Goal: Communication & Community: Answer question/provide support

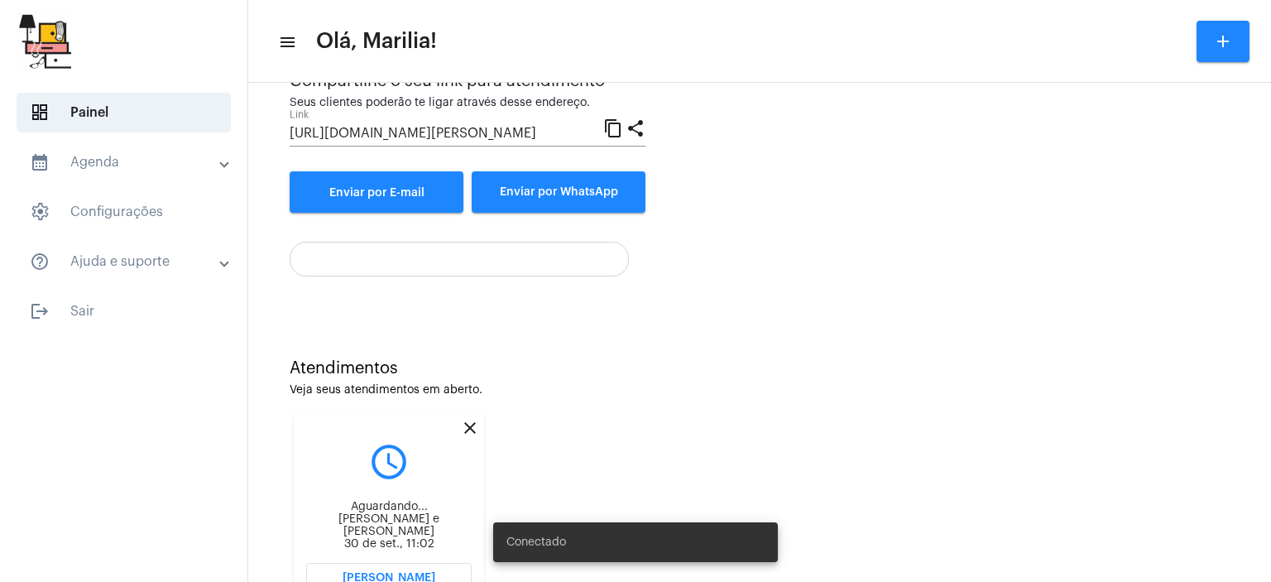
scroll to position [249, 0]
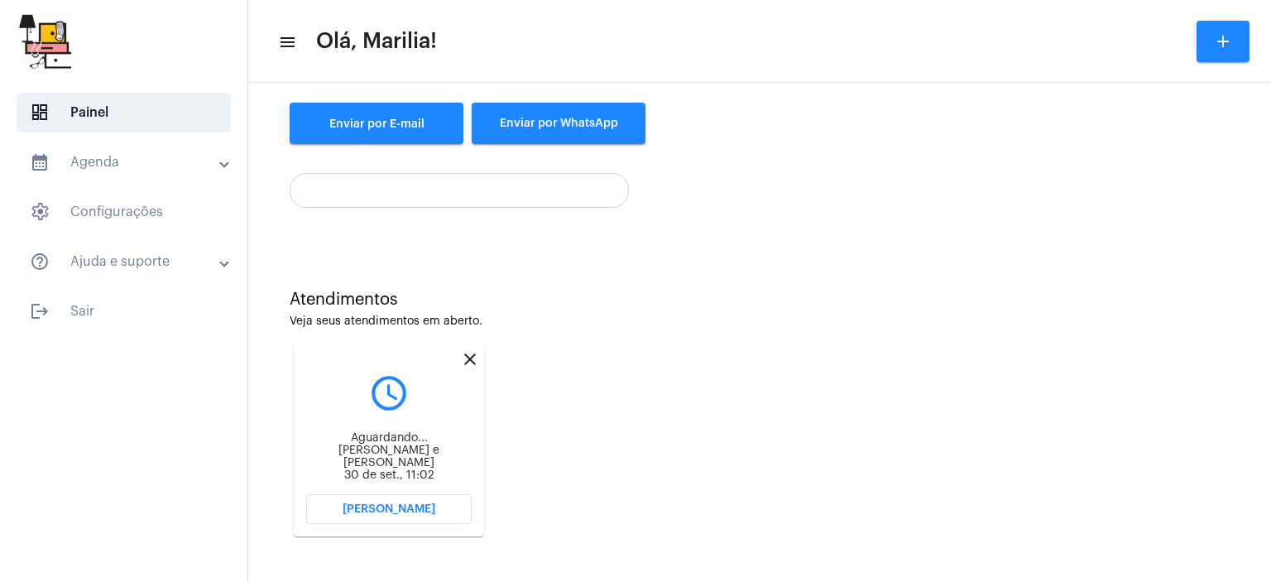
click at [387, 492] on mat-card "close query_builder Aguardando... [PERSON_NAME] e [PERSON_NAME] 30 de set., 11:…" at bounding box center [389, 440] width 190 height 192
click at [395, 513] on span "[PERSON_NAME]" at bounding box center [388, 509] width 93 height 12
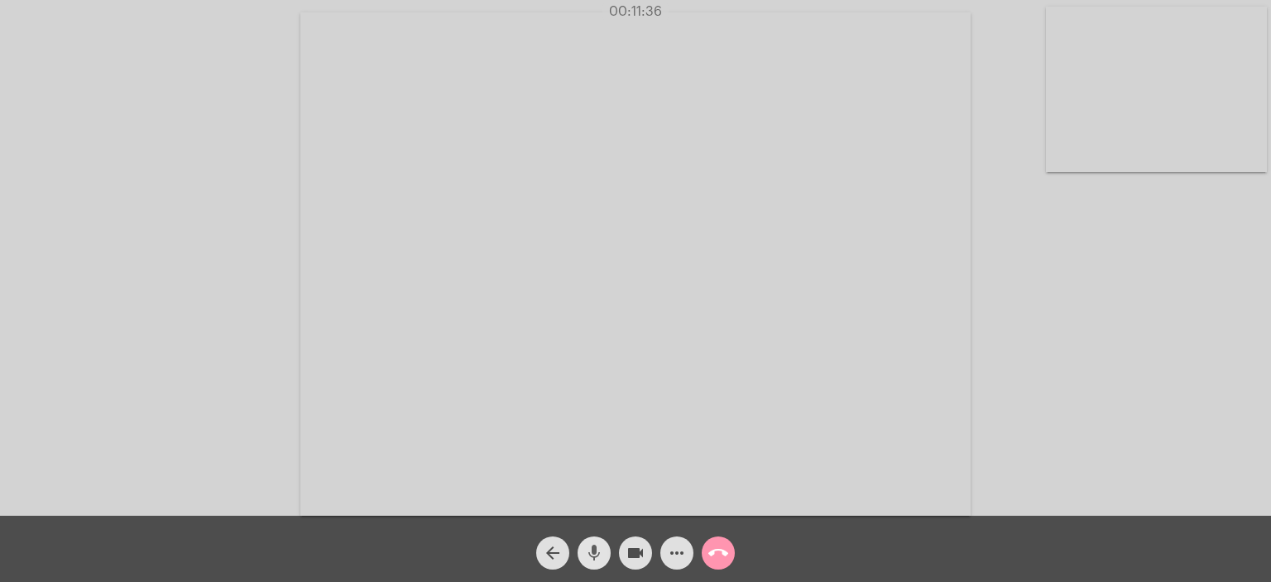
click at [596, 548] on mat-icon "mic" at bounding box center [594, 553] width 20 height 20
click at [596, 548] on mat-icon "mic_off" at bounding box center [594, 553] width 20 height 20
click at [586, 553] on mat-icon "mic" at bounding box center [594, 553] width 20 height 20
click at [586, 553] on mat-icon "mic_off" at bounding box center [594, 553] width 20 height 20
click at [594, 553] on mat-icon "mic" at bounding box center [594, 553] width 20 height 20
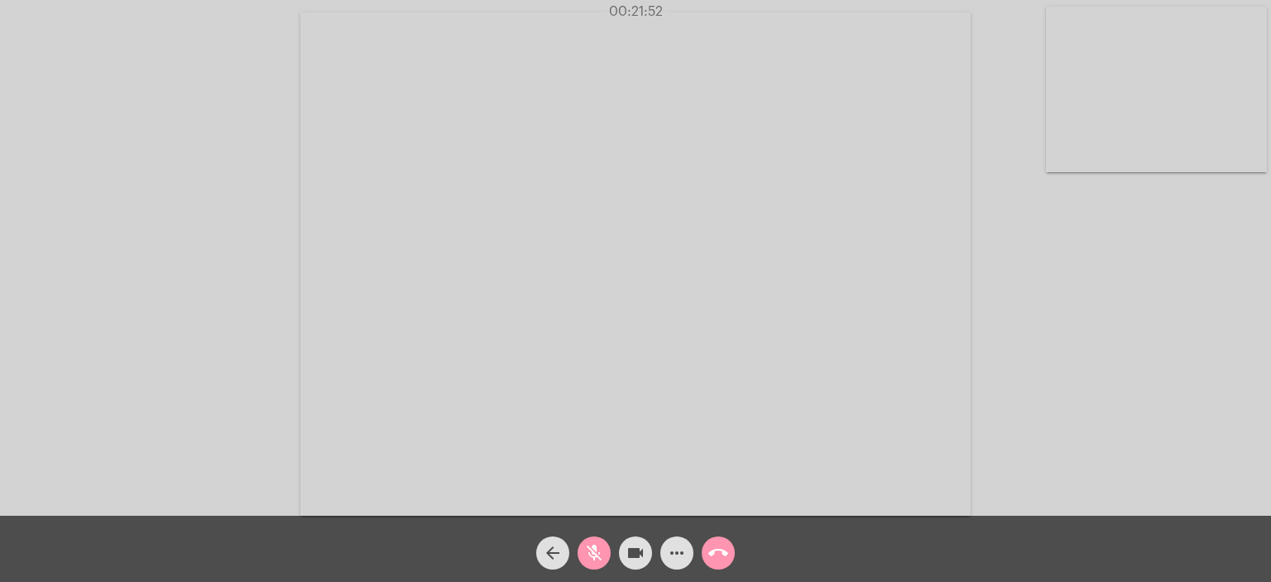
click at [594, 553] on mat-icon "mic_off" at bounding box center [594, 553] width 20 height 20
click at [594, 553] on mat-icon "mic" at bounding box center [594, 553] width 20 height 20
click at [594, 553] on mat-icon "mic_off" at bounding box center [594, 553] width 20 height 20
click at [594, 553] on mat-icon "mic" at bounding box center [594, 553] width 20 height 20
click at [594, 553] on mat-icon "mic_off" at bounding box center [594, 553] width 20 height 20
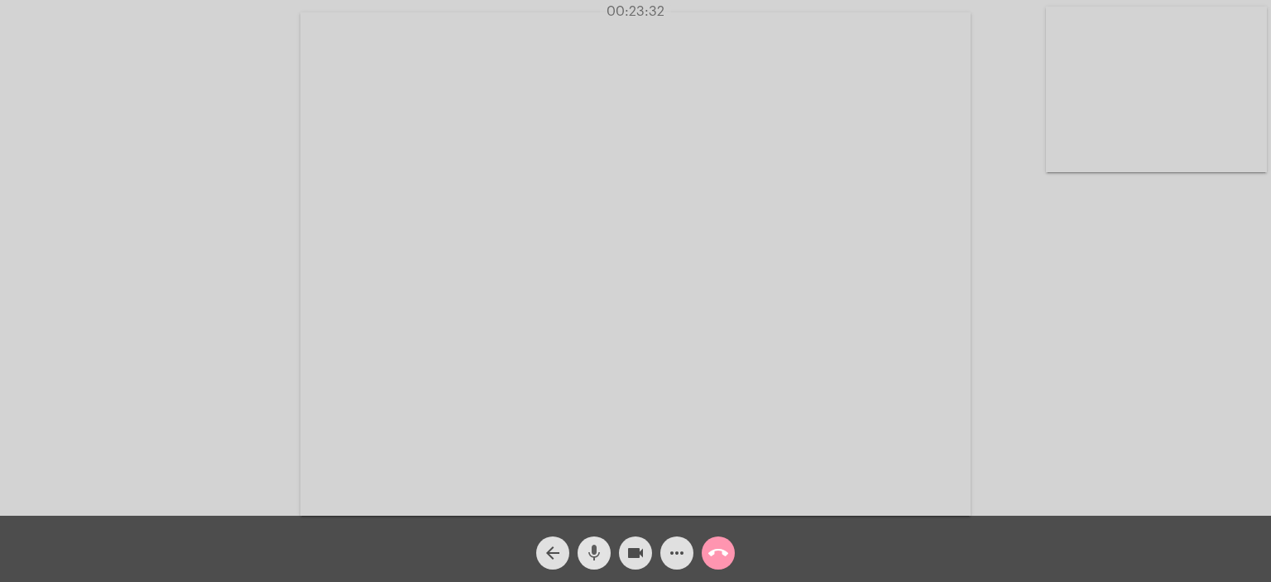
click at [594, 553] on mat-icon "mic" at bounding box center [594, 553] width 20 height 20
click at [594, 553] on mat-icon "mic_off" at bounding box center [594, 553] width 20 height 20
click at [594, 553] on mat-icon "mic" at bounding box center [594, 553] width 20 height 20
click at [594, 553] on mat-icon "mic_off" at bounding box center [594, 553] width 20 height 20
click at [594, 553] on mat-icon "mic" at bounding box center [594, 553] width 20 height 20
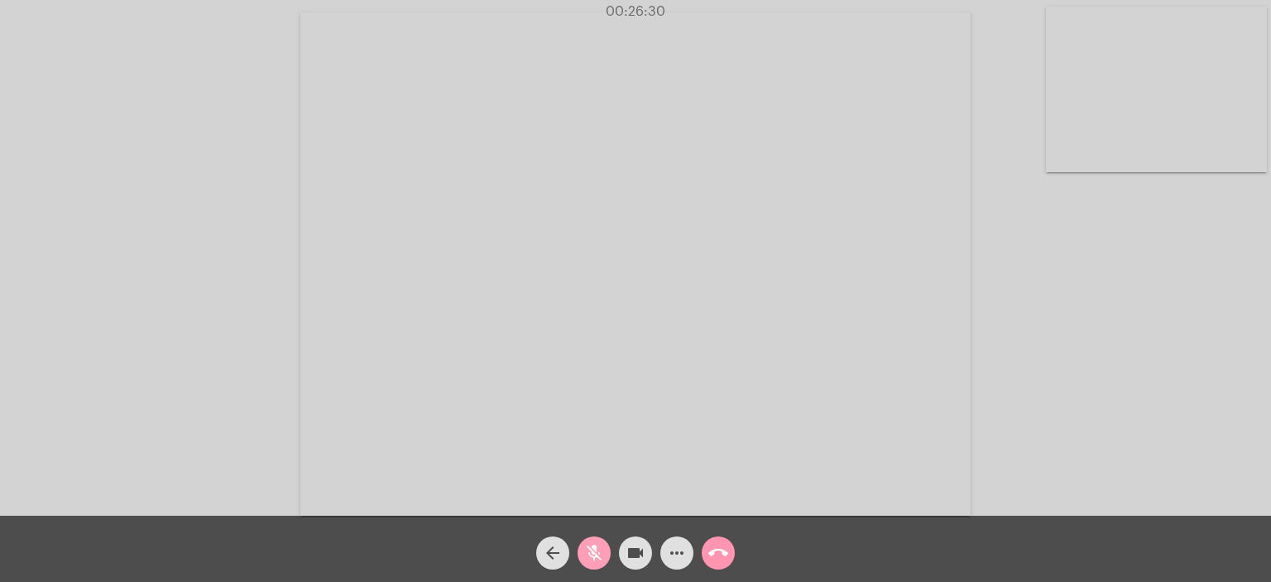
click at [594, 553] on mat-icon "mic_off" at bounding box center [594, 553] width 20 height 20
click at [594, 553] on mat-icon "mic" at bounding box center [594, 553] width 20 height 20
click at [594, 553] on mat-icon "mic_off" at bounding box center [594, 553] width 20 height 20
click at [594, 553] on mat-icon "mic" at bounding box center [594, 553] width 20 height 20
click at [594, 553] on mat-icon "mic_off" at bounding box center [594, 553] width 20 height 20
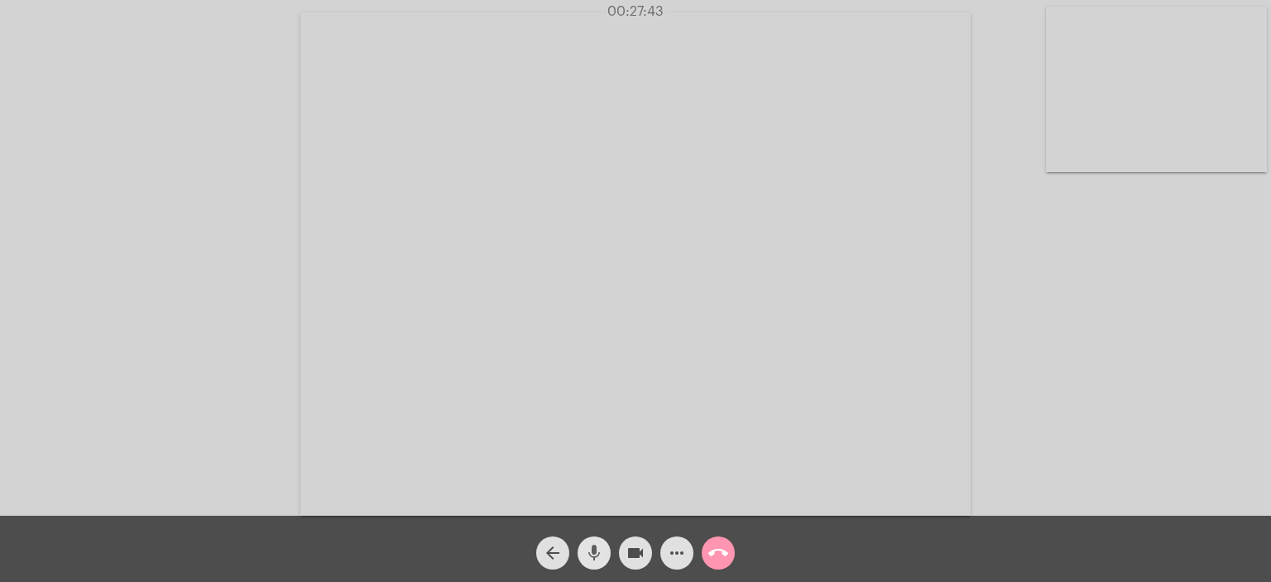
click at [594, 553] on mat-icon "mic" at bounding box center [594, 553] width 20 height 20
click at [594, 553] on mat-icon "mic_off" at bounding box center [594, 553] width 20 height 20
click at [594, 553] on mat-icon "mic" at bounding box center [594, 553] width 20 height 20
click at [594, 553] on mat-icon "mic_off" at bounding box center [594, 553] width 20 height 20
click at [594, 553] on mat-icon "mic" at bounding box center [594, 553] width 20 height 20
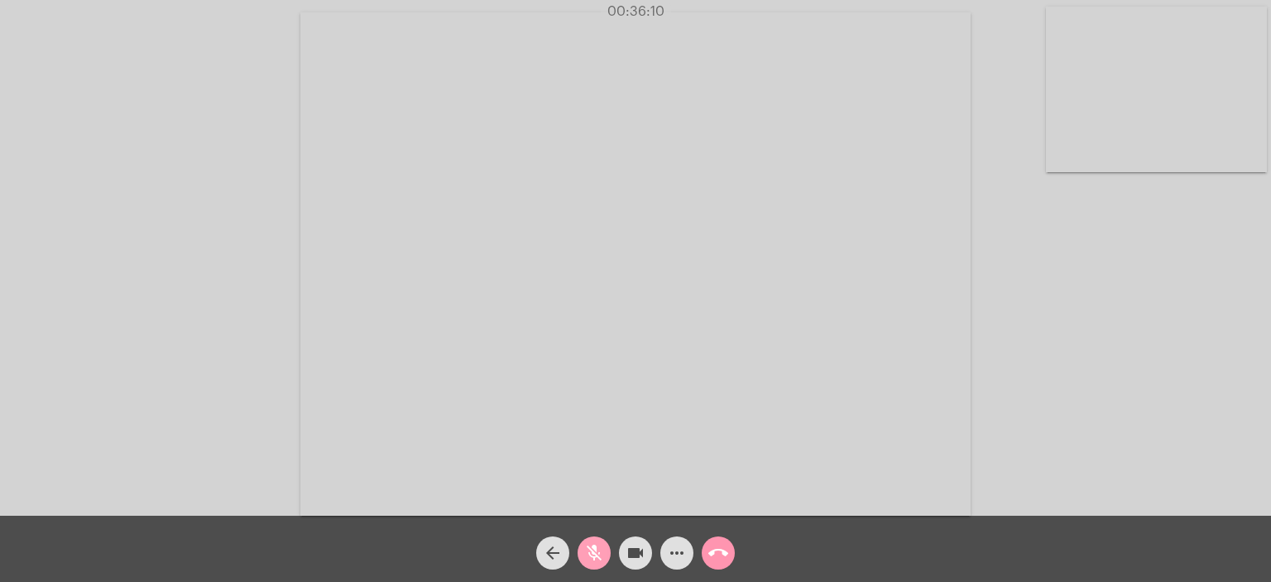
click at [594, 553] on mat-icon "mic_off" at bounding box center [594, 553] width 20 height 20
click at [594, 553] on mat-icon "mic" at bounding box center [594, 553] width 20 height 20
click at [594, 553] on mat-icon "mic_off" at bounding box center [594, 553] width 20 height 20
click at [594, 553] on mat-icon "mic" at bounding box center [594, 553] width 20 height 20
click at [594, 553] on mat-icon "mic_off" at bounding box center [594, 553] width 20 height 20
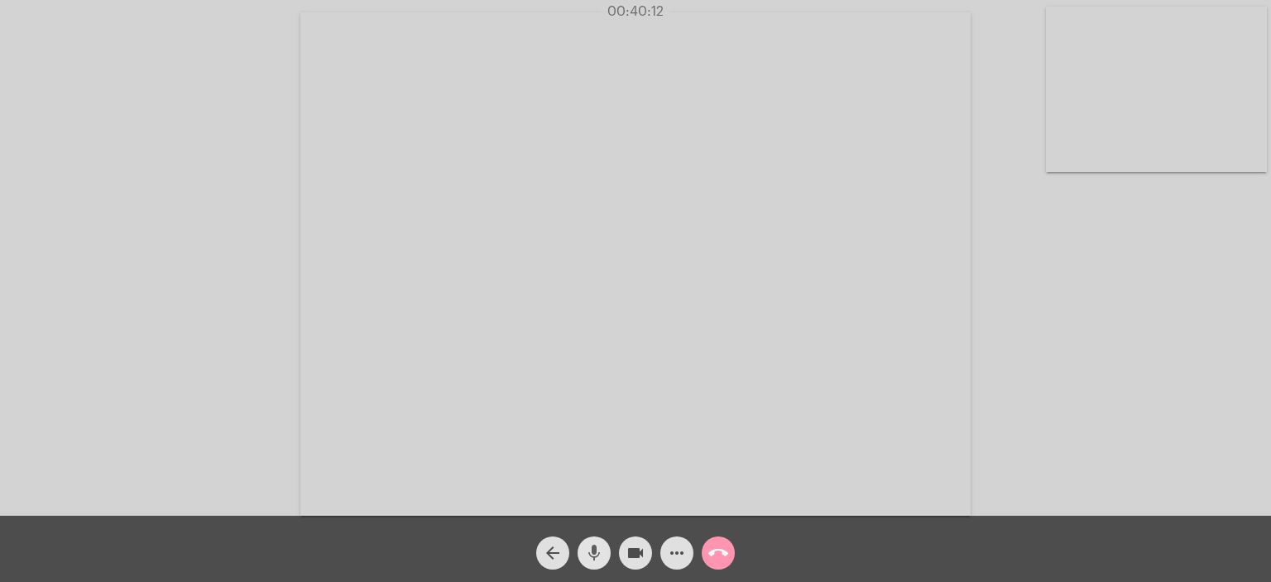
click at [594, 553] on mat-icon "mic" at bounding box center [594, 553] width 20 height 20
click at [594, 553] on mat-icon "mic_off" at bounding box center [594, 553] width 20 height 20
click at [594, 553] on mat-icon "mic" at bounding box center [594, 553] width 20 height 20
click at [594, 553] on mat-icon "mic_off" at bounding box center [594, 553] width 20 height 20
click at [594, 553] on mat-icon "mic" at bounding box center [594, 553] width 20 height 20
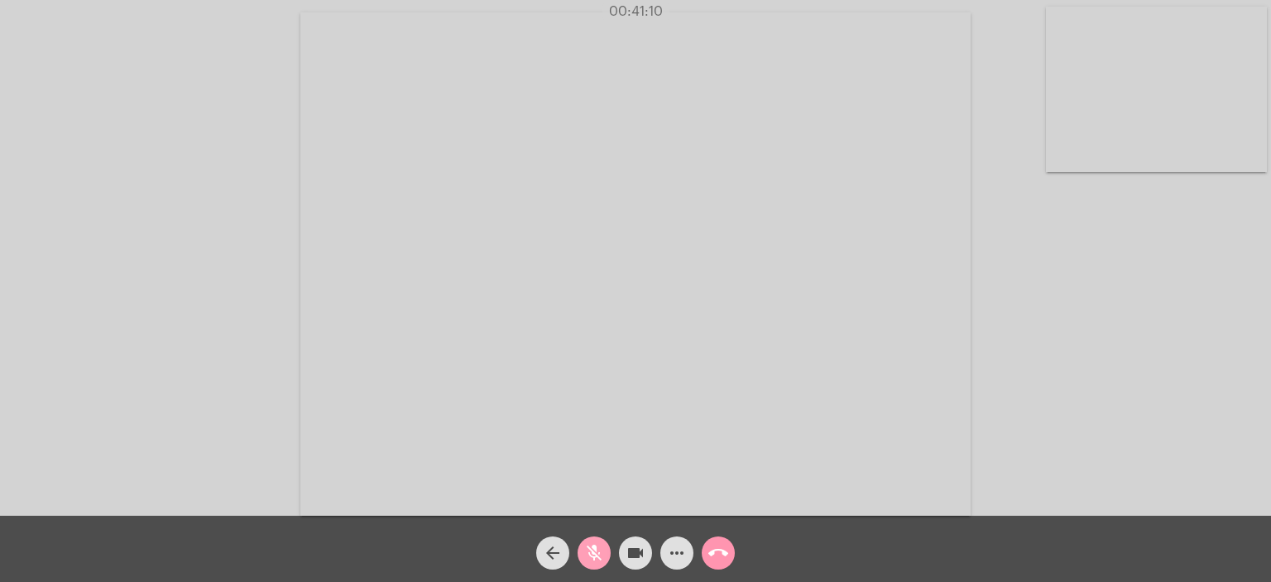
click at [594, 553] on mat-icon "mic_off" at bounding box center [594, 553] width 20 height 20
click at [594, 553] on mat-icon "mic" at bounding box center [594, 553] width 20 height 20
click at [594, 553] on mat-icon "mic_off" at bounding box center [594, 553] width 20 height 20
click at [594, 553] on mat-icon "mic" at bounding box center [594, 553] width 20 height 20
click at [594, 553] on mat-icon "mic_off" at bounding box center [594, 553] width 20 height 20
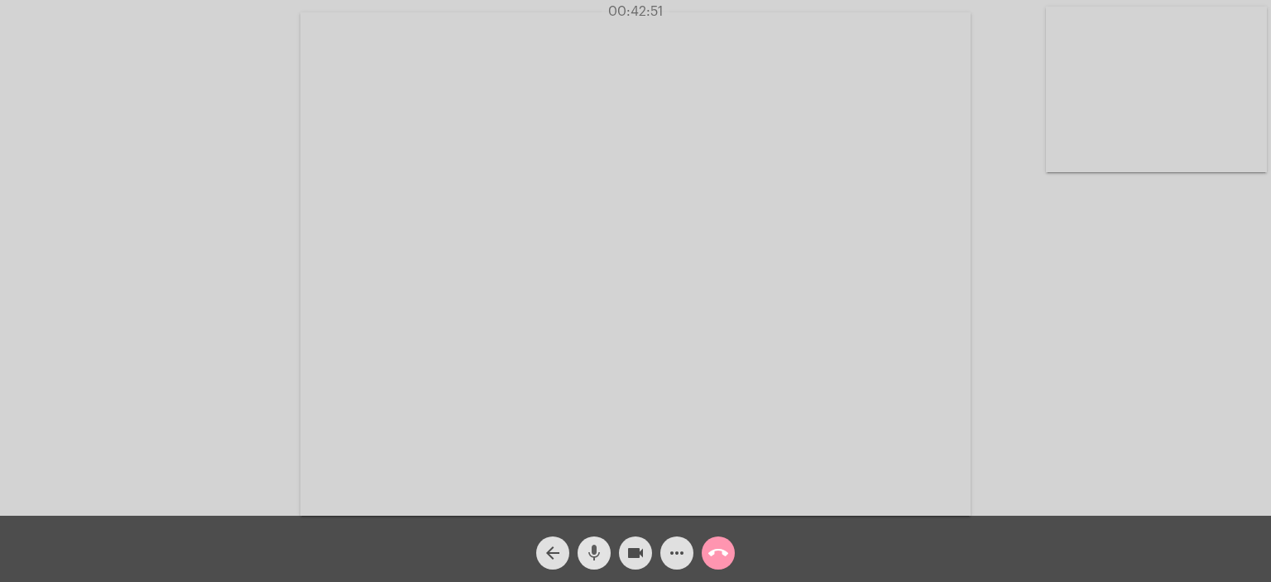
click at [594, 553] on mat-icon "mic" at bounding box center [594, 553] width 20 height 20
click at [594, 553] on mat-icon "mic_off" at bounding box center [594, 553] width 20 height 20
click at [594, 553] on mat-icon "mic" at bounding box center [594, 553] width 20 height 20
click at [594, 553] on mat-icon "mic_off" at bounding box center [594, 553] width 20 height 20
click at [594, 553] on mat-icon "mic" at bounding box center [594, 553] width 20 height 20
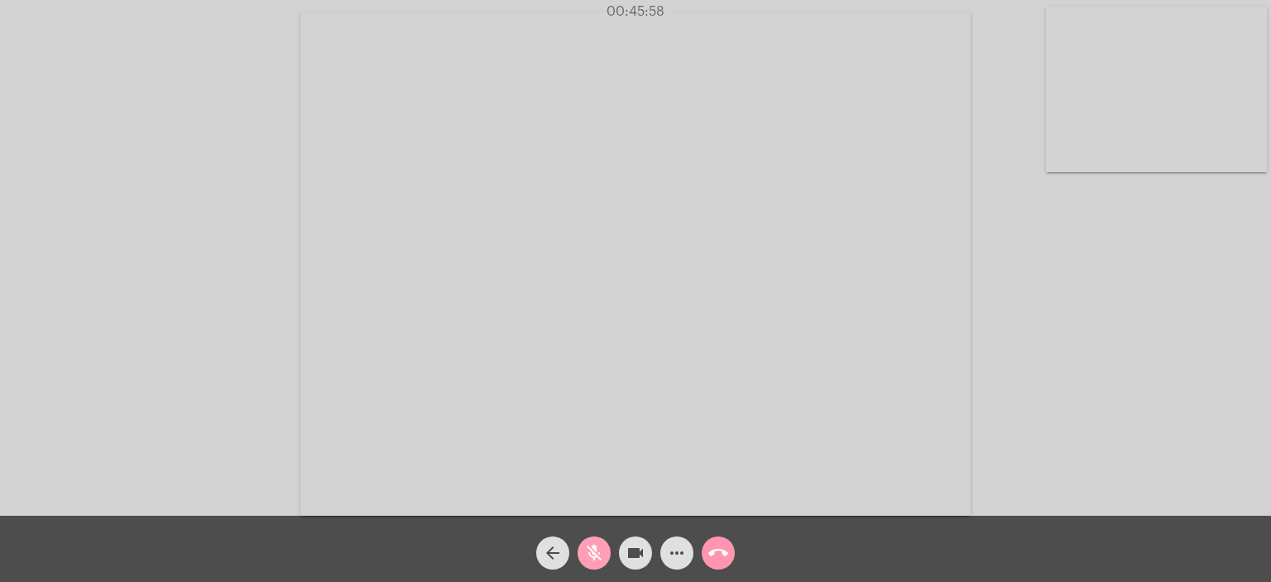
click at [594, 553] on mat-icon "mic_off" at bounding box center [594, 553] width 20 height 20
click at [594, 553] on mat-icon "mic" at bounding box center [594, 553] width 20 height 20
click at [594, 553] on mat-icon "mic_off" at bounding box center [594, 553] width 20 height 20
click at [594, 553] on mat-icon "mic" at bounding box center [594, 553] width 20 height 20
click at [594, 553] on mat-icon "mic_off" at bounding box center [594, 553] width 20 height 20
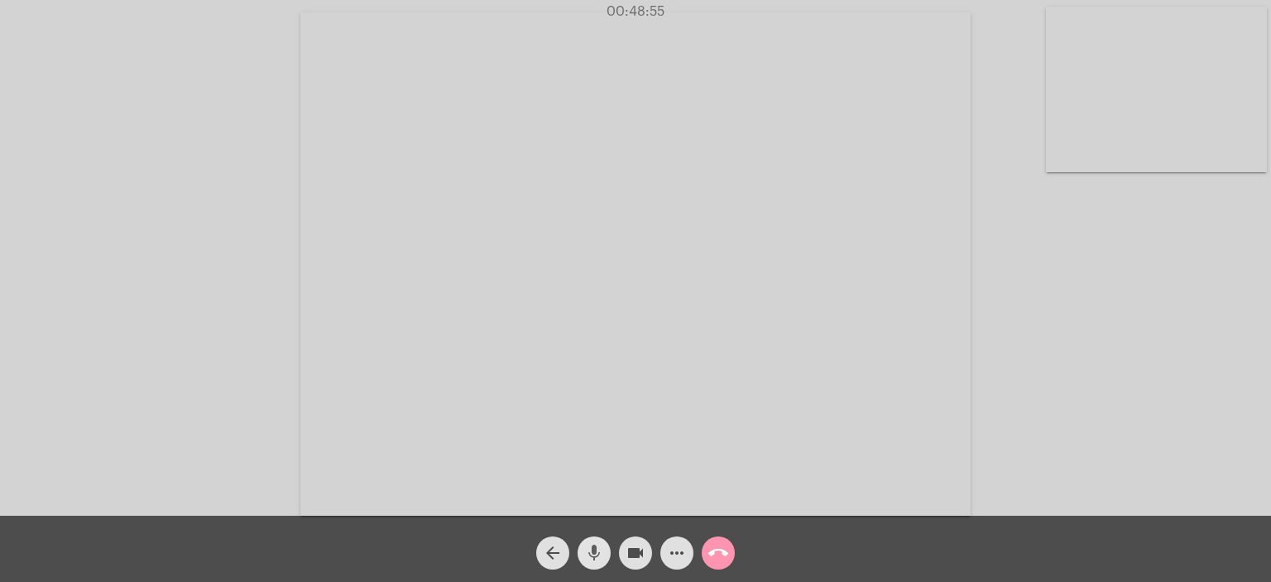
click at [594, 553] on mat-icon "mic" at bounding box center [594, 553] width 20 height 20
click at [594, 553] on mat-icon "mic_off" at bounding box center [594, 553] width 20 height 20
click at [594, 553] on mat-icon "mic" at bounding box center [594, 553] width 20 height 20
click at [594, 553] on mat-icon "mic_off" at bounding box center [594, 553] width 20 height 20
click at [594, 553] on mat-icon "mic" at bounding box center [594, 553] width 20 height 20
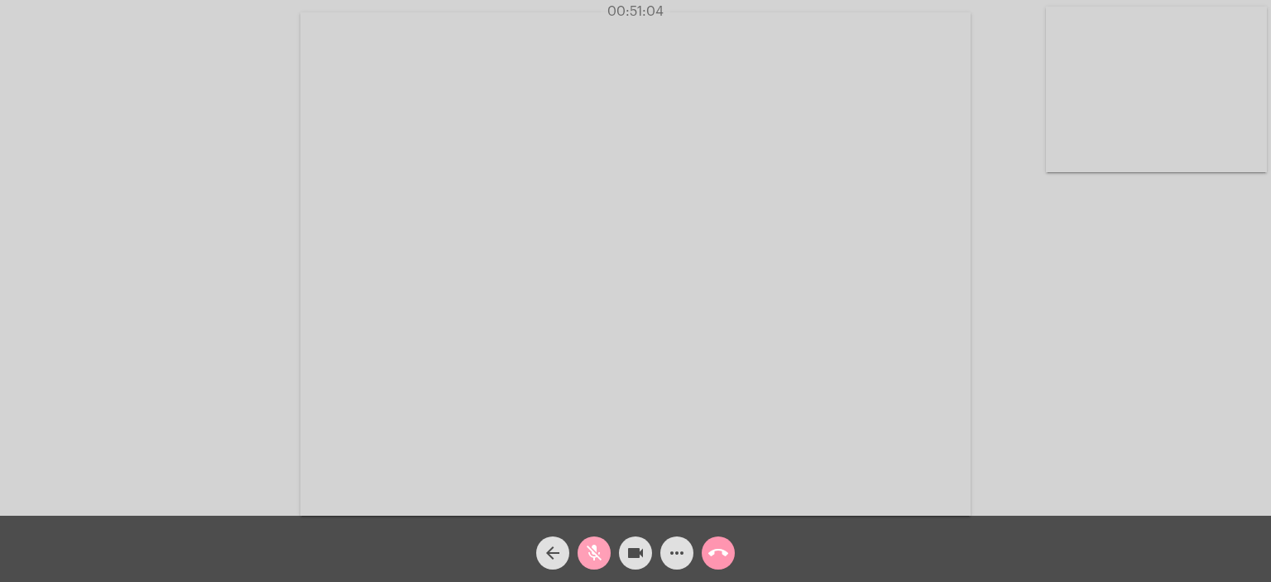
click at [594, 553] on mat-icon "mic_off" at bounding box center [594, 553] width 20 height 20
click at [594, 553] on mat-icon "mic" at bounding box center [594, 553] width 20 height 20
click at [594, 553] on mat-icon "mic_off" at bounding box center [594, 553] width 20 height 20
click at [594, 553] on mat-icon "mic" at bounding box center [594, 553] width 20 height 20
click at [594, 553] on mat-icon "mic_off" at bounding box center [594, 553] width 20 height 20
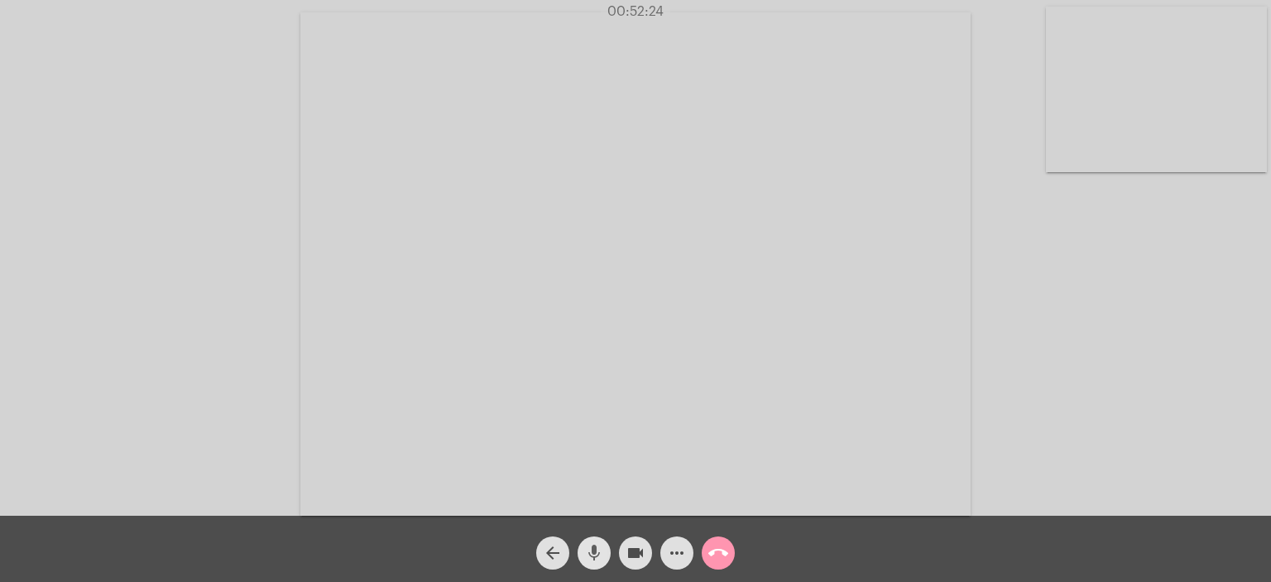
click at [594, 553] on mat-icon "mic" at bounding box center [594, 553] width 20 height 20
click at [594, 553] on mat-icon "mic_off" at bounding box center [594, 553] width 20 height 20
click at [594, 553] on mat-icon "mic" at bounding box center [594, 553] width 20 height 20
click at [594, 553] on mat-icon "mic_off" at bounding box center [594, 553] width 20 height 20
click at [718, 541] on span "call_end" at bounding box center [718, 552] width 20 height 33
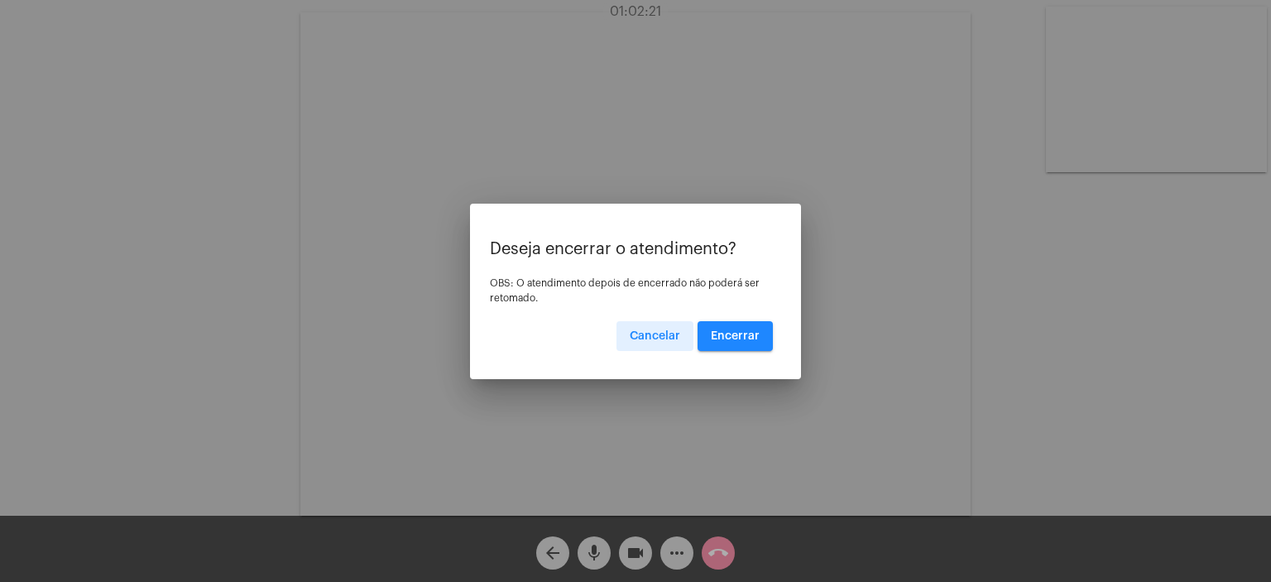
click at [745, 336] on span "Encerrar" at bounding box center [735, 336] width 49 height 12
